Goal: Navigation & Orientation: Find specific page/section

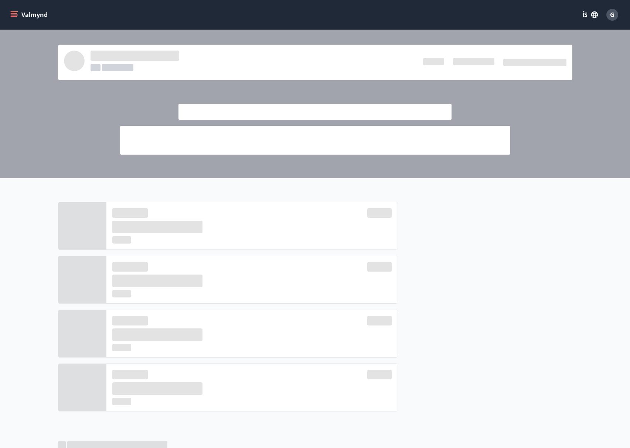
drag, startPoint x: 43, startPoint y: 98, endPoint x: 36, endPoint y: 78, distance: 20.4
click at [42, 98] on div at bounding box center [315, 104] width 630 height 148
click at [570, 109] on div at bounding box center [315, 104] width 630 height 148
click at [17, 57] on div at bounding box center [315, 104] width 630 height 148
click at [587, 128] on div at bounding box center [315, 104] width 630 height 148
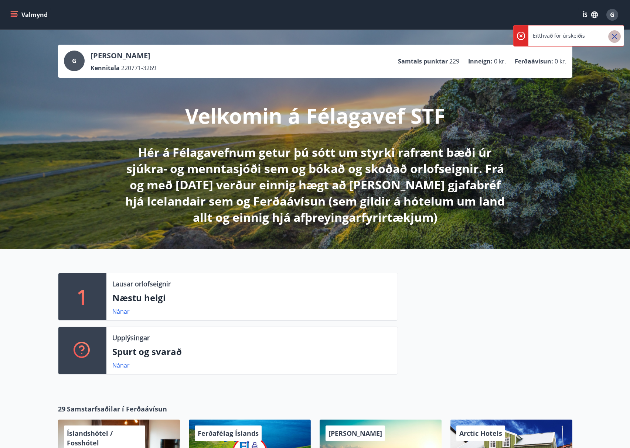
click at [616, 36] on icon "Close" at bounding box center [614, 36] width 9 height 9
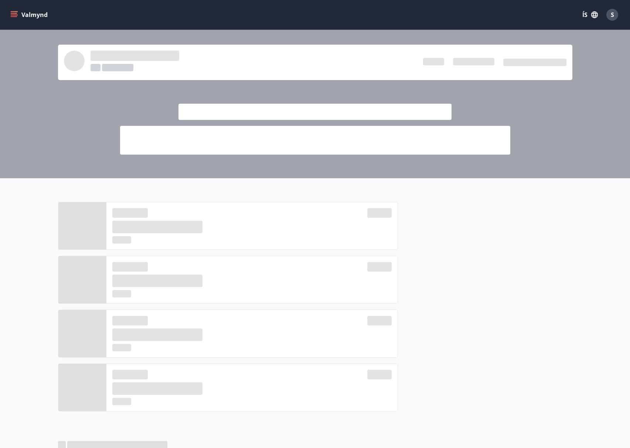
click at [11, 16] on icon "menu" at bounding box center [13, 14] width 7 height 7
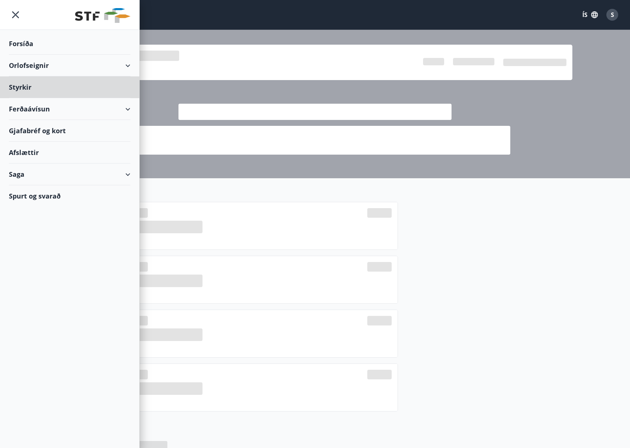
click at [16, 45] on div "Forsíða" at bounding box center [70, 44] width 122 height 22
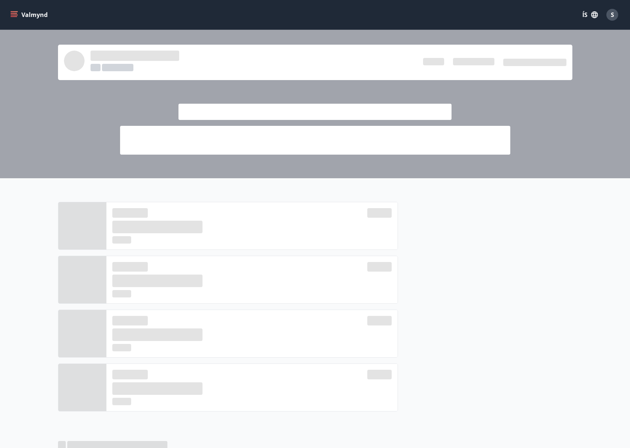
click at [14, 13] on icon "menu" at bounding box center [13, 14] width 7 height 7
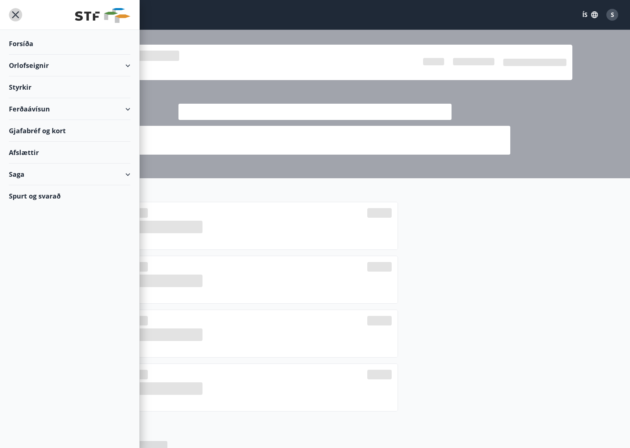
click at [14, 15] on icon "menu" at bounding box center [15, 14] width 13 height 13
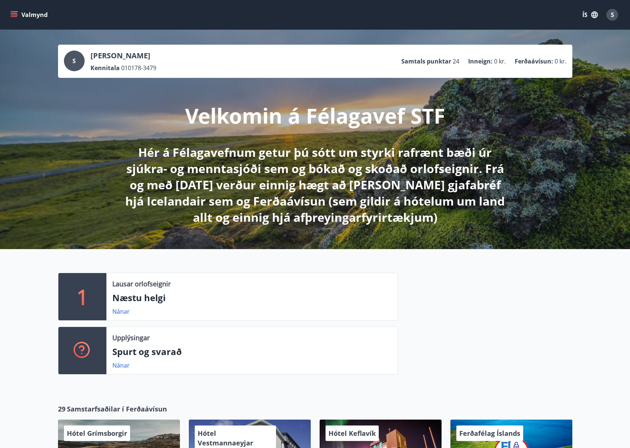
click at [592, 319] on div "1 Lausar orlofseignir Næstu helgi Nánar Upplýsingar Spurt og svarað Nánar" at bounding box center [315, 320] width 630 height 143
